Goal: Check status: Check status

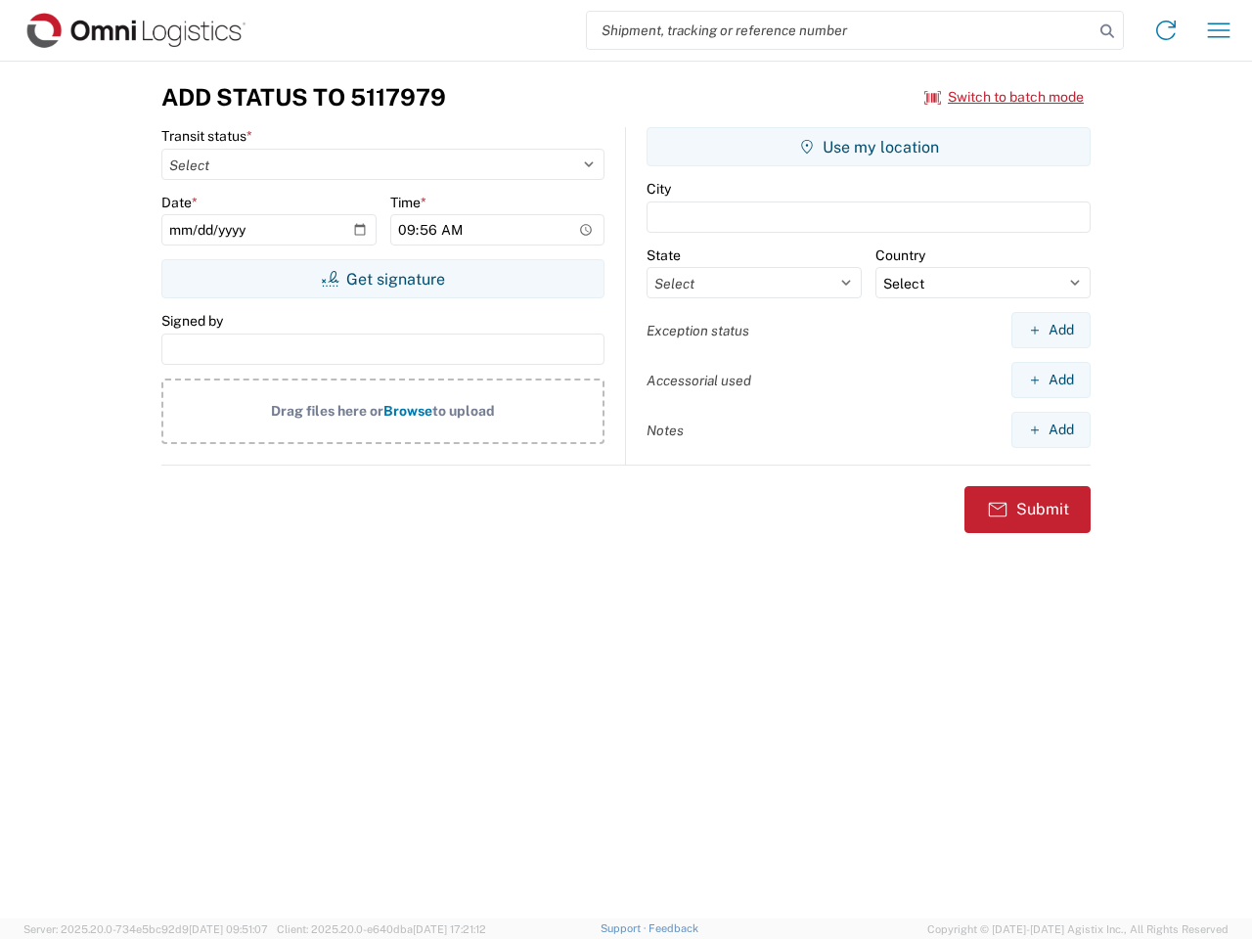
click at [840, 30] on input "search" at bounding box center [840, 30] width 507 height 37
click at [1107, 31] on icon at bounding box center [1107, 31] width 27 height 27
click at [1166, 30] on icon at bounding box center [1165, 30] width 31 height 31
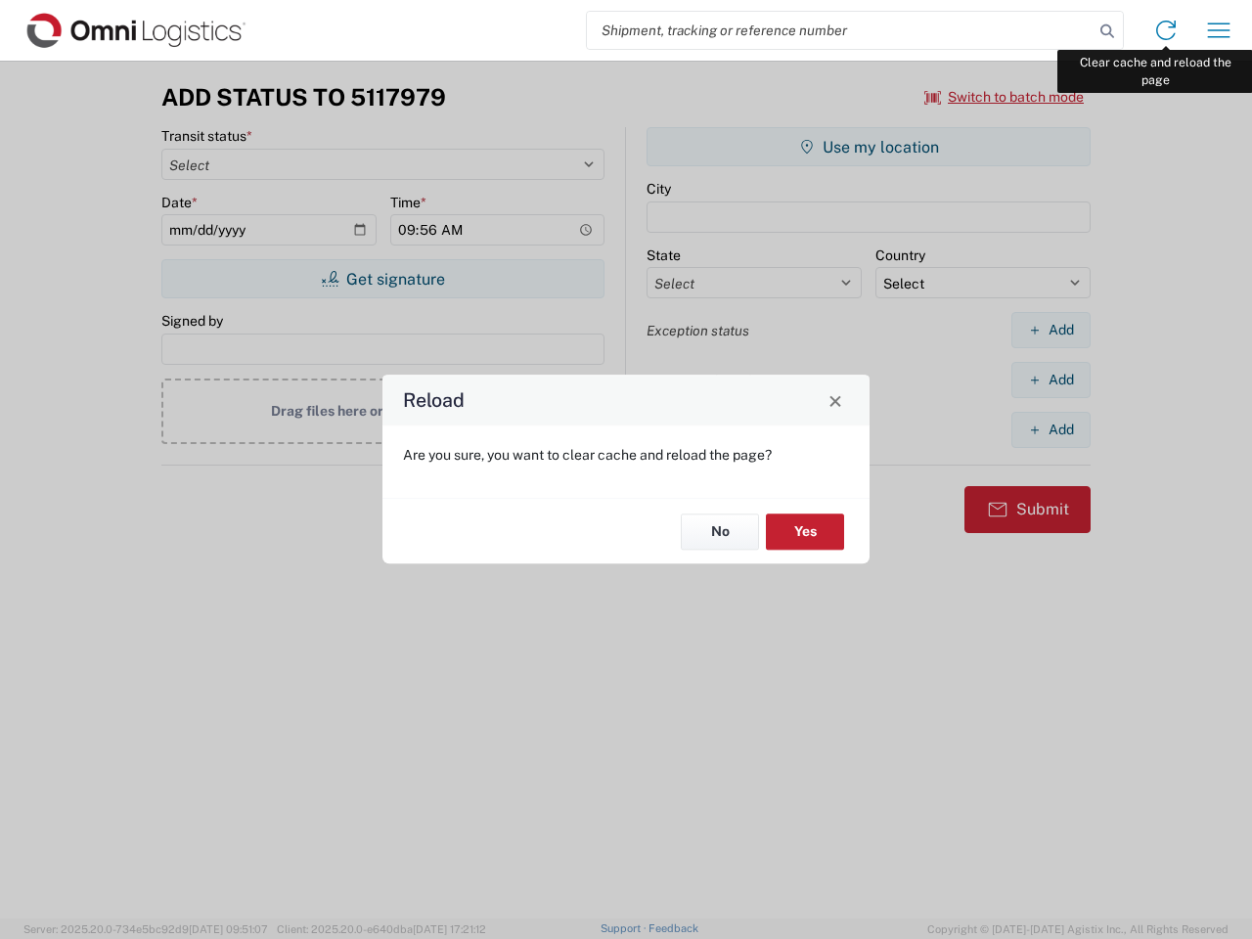
click at [1219, 30] on div "Reload Are you sure, you want to clear cache and reload the page? No Yes" at bounding box center [626, 469] width 1252 height 939
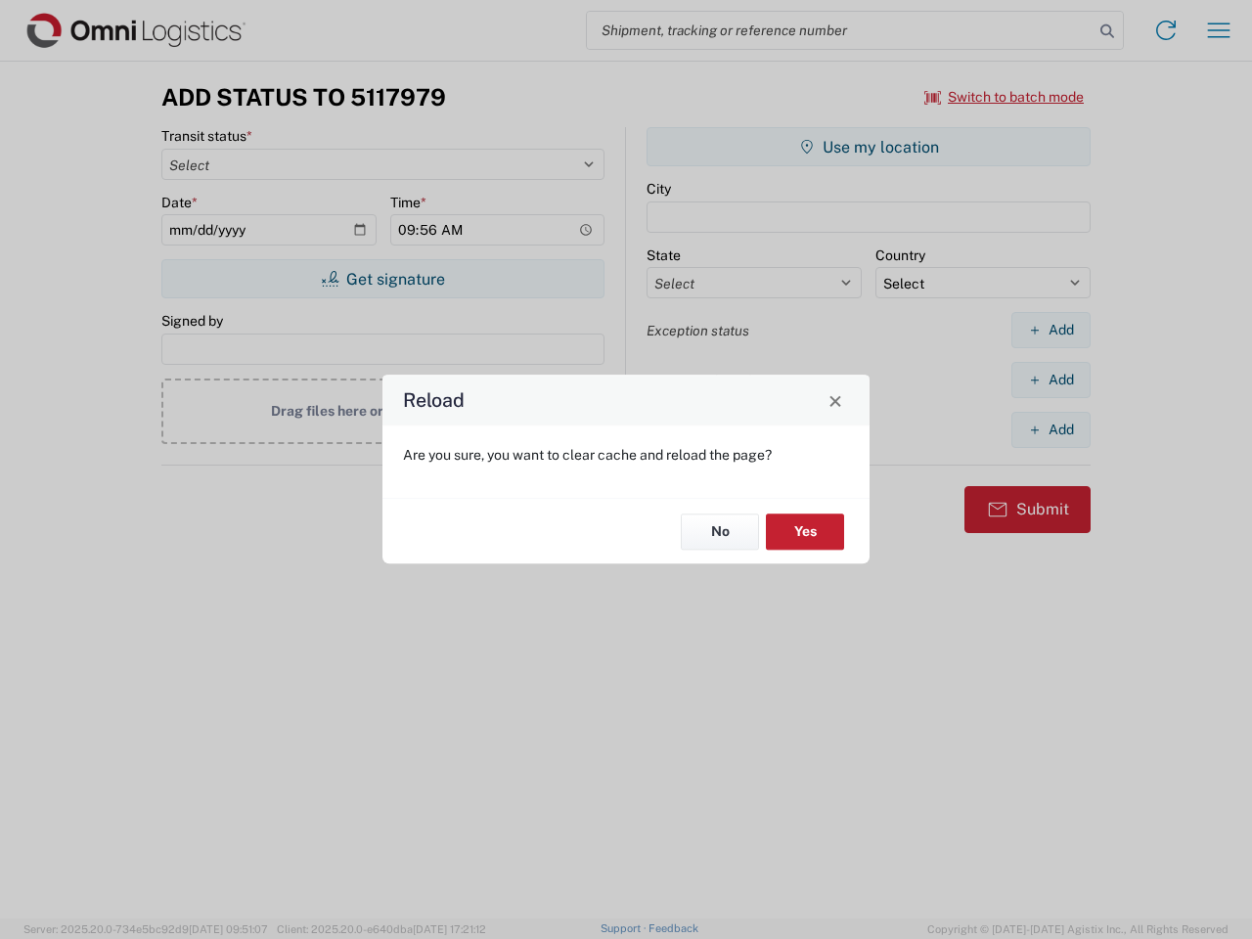
click at [1005, 97] on div "Reload Are you sure, you want to clear cache and reload the page? No Yes" at bounding box center [626, 469] width 1252 height 939
click at [382, 279] on div "Reload Are you sure, you want to clear cache and reload the page? No Yes" at bounding box center [626, 469] width 1252 height 939
click at [869, 147] on div "Reload Are you sure, you want to clear cache and reload the page? No Yes" at bounding box center [626, 469] width 1252 height 939
click at [1051, 330] on div "Reload Are you sure, you want to clear cache and reload the page? No Yes" at bounding box center [626, 469] width 1252 height 939
click at [1051, 380] on div "Reload Are you sure, you want to clear cache and reload the page? No Yes" at bounding box center [626, 469] width 1252 height 939
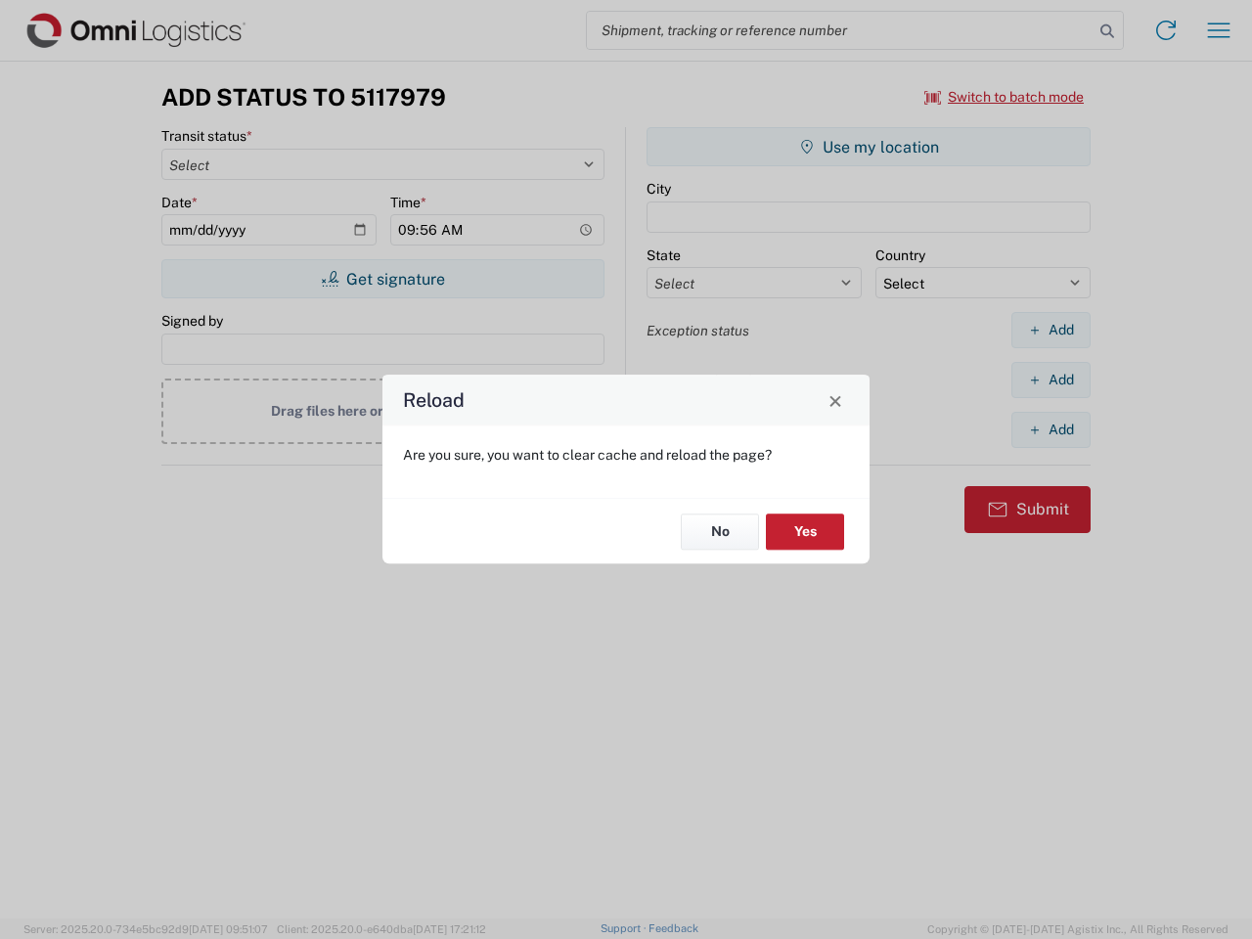
click at [1051, 429] on div "Reload Are you sure, you want to clear cache and reload the page? No Yes" at bounding box center [626, 469] width 1252 height 939
